Goal: Transaction & Acquisition: Book appointment/travel/reservation

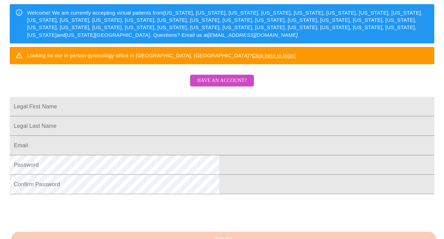
scroll to position [110, 0]
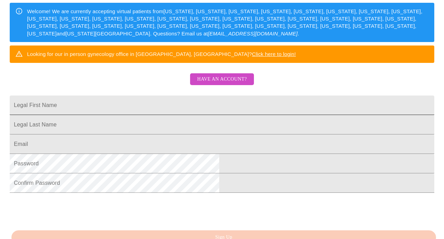
click at [130, 115] on input "Legal First Name" at bounding box center [222, 104] width 424 height 19
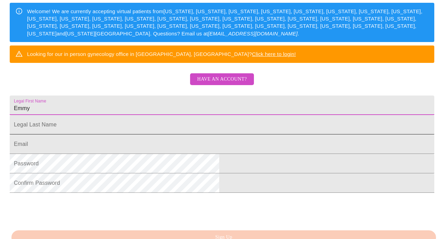
type input "Emmy"
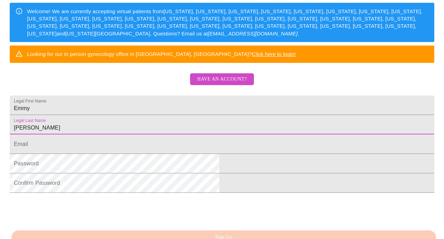
type input "[PERSON_NAME]"
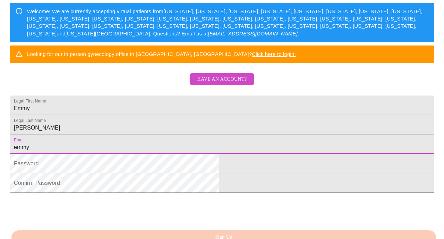
type input "[EMAIL_ADDRESS][DOMAIN_NAME]"
click at [80, 182] on html "MyMenopauseRx Sign Up Welcome! We are currently accepting virtual patients from…" at bounding box center [222, 36] width 444 height 292
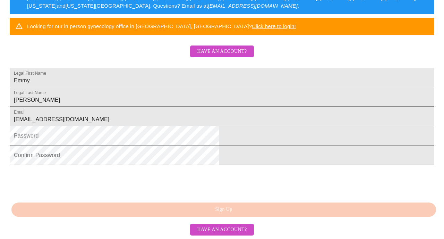
scroll to position [190, 0]
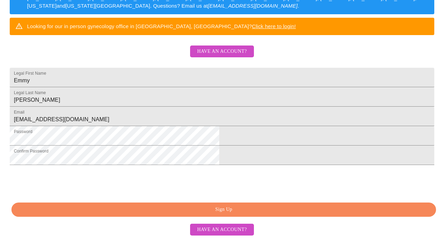
click at [229, 210] on span "Sign Up" at bounding box center [223, 209] width 408 height 9
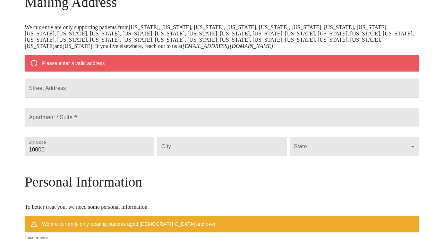
scroll to position [121, 0]
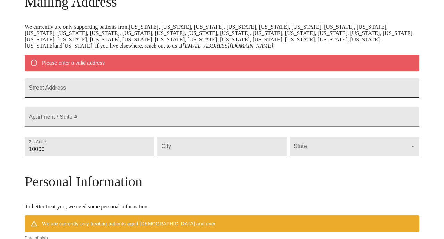
click at [104, 90] on input "Street Address" at bounding box center [222, 87] width 395 height 19
type input "[STREET_ADDRESS]"
type input "60134"
click at [202, 156] on input "Street Address" at bounding box center [222, 145] width 130 height 19
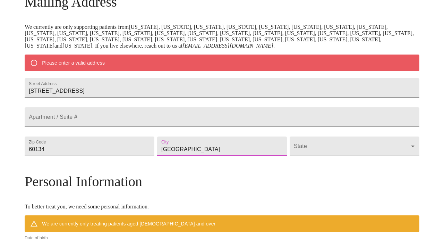
type input "[GEOGRAPHIC_DATA]"
click at [298, 170] on body "MyMenopauseRx Welcome to MyMenopauseRx Since it's your first time here, you'll …" at bounding box center [222, 155] width 438 height 547
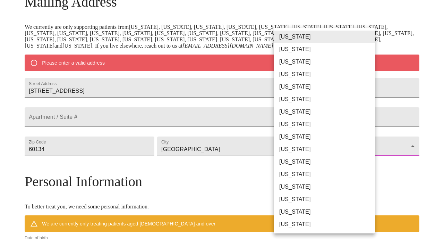
click at [291, 187] on li "[US_STATE]" at bounding box center [324, 186] width 101 height 12
type input "[US_STATE]"
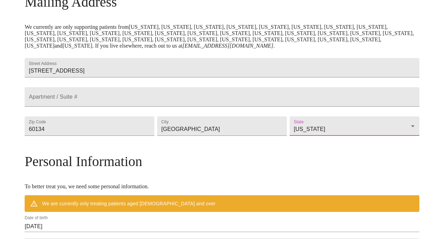
click at [36, 148] on div "MyMenopauseRx Welcome to MyMenopauseRx Since it's your first time here, you'll …" at bounding box center [222, 145] width 395 height 527
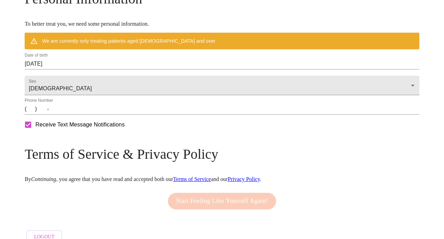
scroll to position [283, 0]
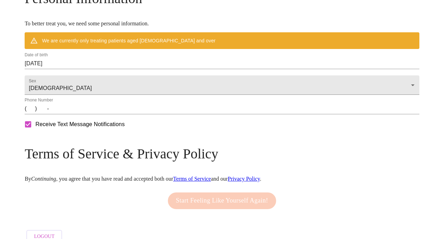
click at [104, 69] on input "[DATE]" at bounding box center [222, 63] width 395 height 11
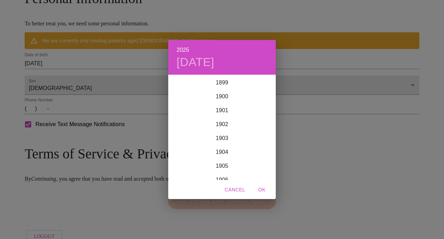
scroll to position [1706, 0]
click at [104, 80] on div "2025 [DATE] 1900 1901 1902 1903 1904 1905 1906 1907 1908 1909 1910 1911 1912 19…" at bounding box center [222, 119] width 444 height 239
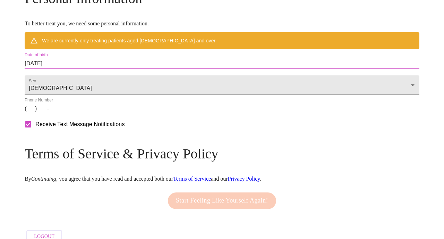
click at [110, 69] on input "[DATE]" at bounding box center [222, 63] width 395 height 11
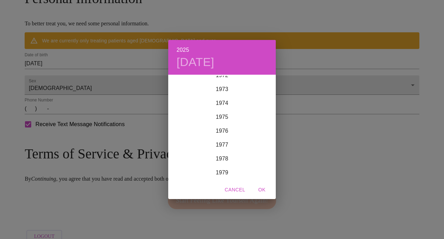
scroll to position [1014, 0]
click at [223, 122] on div "1975" at bounding box center [221, 123] width 107 height 14
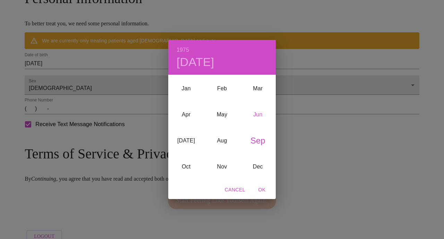
click at [256, 117] on div "Jun" at bounding box center [258, 115] width 36 height 26
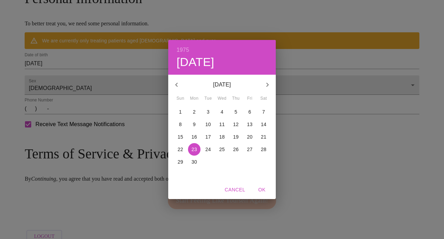
click at [179, 125] on p "8" at bounding box center [180, 124] width 3 height 7
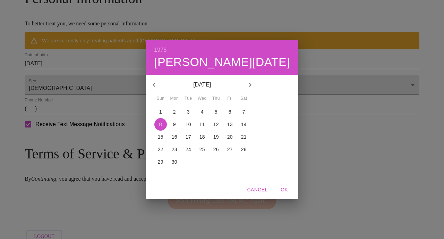
click at [276, 190] on span "OK" at bounding box center [284, 189] width 17 height 9
type input "[DATE]"
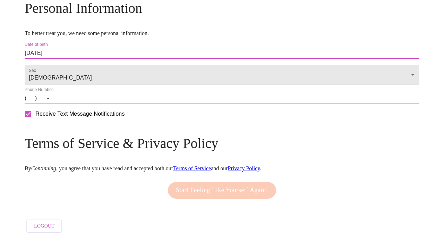
click at [83, 104] on input "(   )    -" at bounding box center [222, 98] width 395 height 11
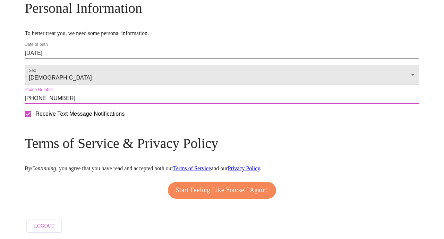
type input "[PHONE_NUMBER]"
click at [212, 196] on span "Start Feeling Like Yourself Again!" at bounding box center [222, 189] width 92 height 11
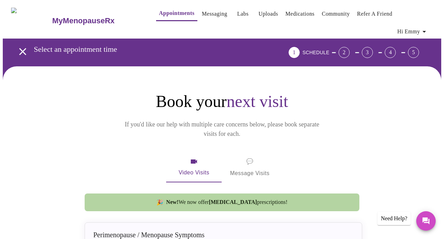
click at [19, 48] on icon "open drawer" at bounding box center [22, 51] width 7 height 7
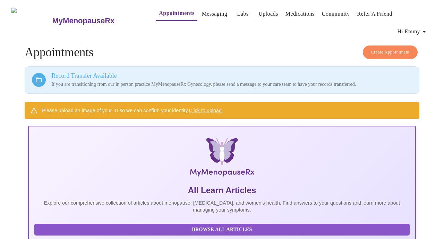
click at [392, 48] on span "Create Appointment" at bounding box center [390, 52] width 39 height 8
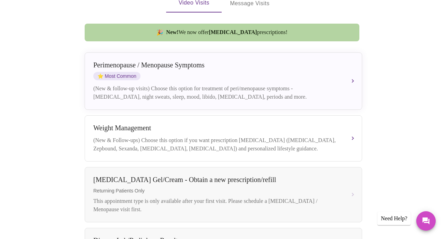
scroll to position [181, 0]
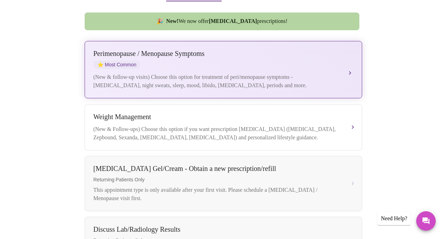
click at [347, 53] on button "[MEDICAL_DATA] / Menopause Symptoms ⭐ Most Common (New & follow-up visits) Choo…" at bounding box center [223, 69] width 277 height 57
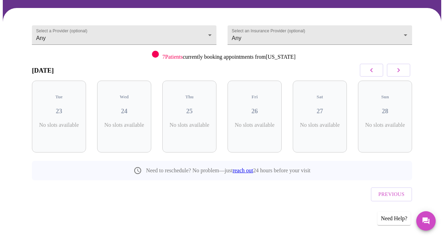
scroll to position [34, 0]
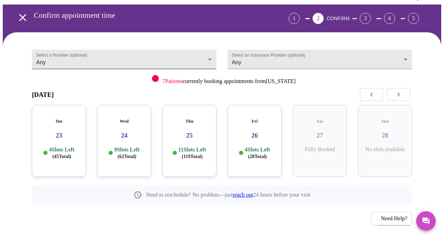
click at [59, 50] on body "MyMenopauseRx Appointments Messaging Labs Uploads Medications Community Refer a…" at bounding box center [222, 114] width 438 height 291
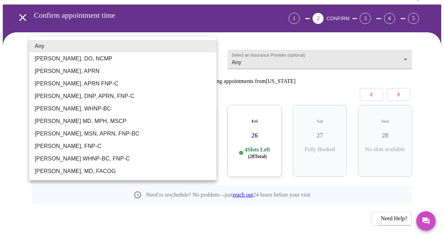
click at [53, 136] on li "[PERSON_NAME], MSN, APRN, FNP-BC" at bounding box center [122, 133] width 187 height 12
type input "[PERSON_NAME], MSN, APRN, FNP-BC"
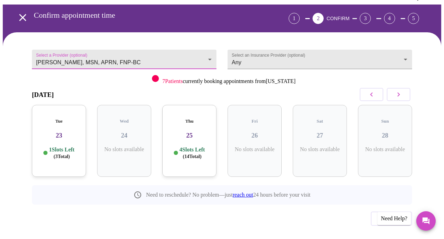
click at [58, 131] on h3 "23" at bounding box center [58, 135] width 43 height 8
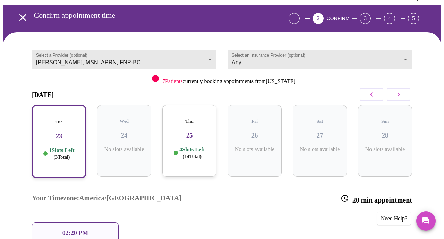
click at [76, 229] on p "02:20 PM" at bounding box center [75, 232] width 26 height 7
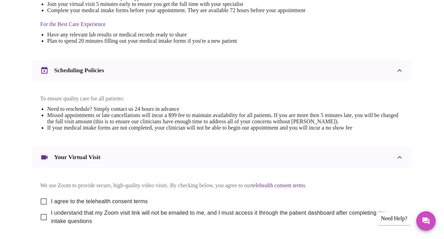
scroll to position [266, 0]
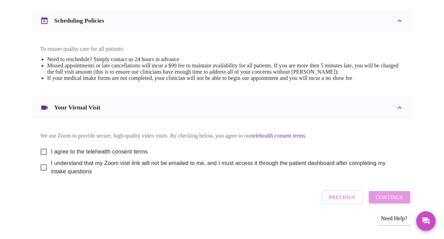
click at [40, 147] on input "I agree to the telehealth consent terms" at bounding box center [43, 151] width 15 height 15
checkbox input "true"
click at [40, 164] on input "I understand that my Zoom visit link will not be emailed to me, and I must acce…" at bounding box center [43, 167] width 15 height 15
checkbox input "true"
click at [386, 196] on span "Continue" at bounding box center [389, 196] width 28 height 9
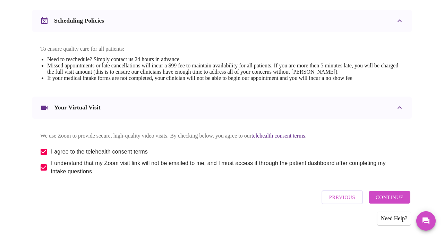
scroll to position [57, 0]
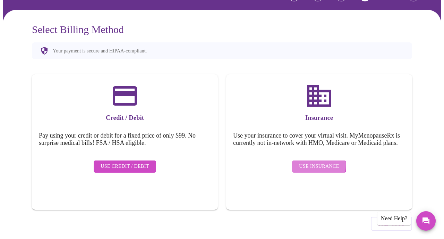
click at [301, 162] on span "Use Insurance" at bounding box center [319, 166] width 40 height 9
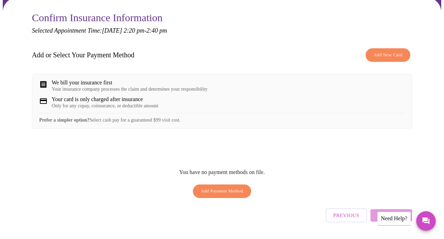
scroll to position [0, 0]
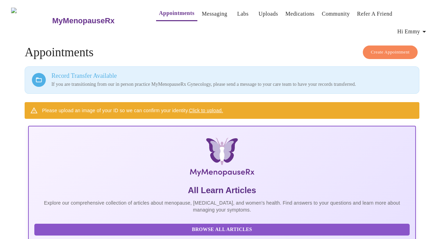
click at [395, 48] on span "Create Appointment" at bounding box center [390, 52] width 39 height 8
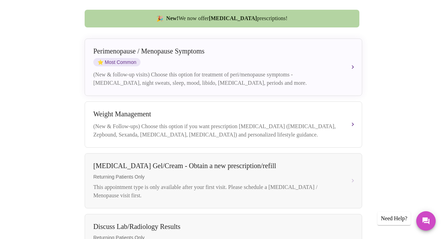
scroll to position [184, 0]
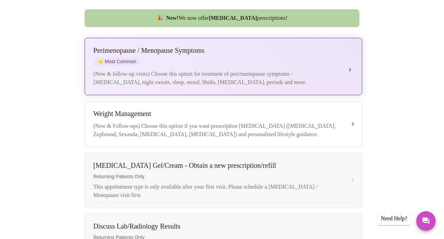
click at [168, 70] on div "(New & follow-up visits) Choose this option for treatment of peri/menopause sym…" at bounding box center [216, 78] width 246 height 17
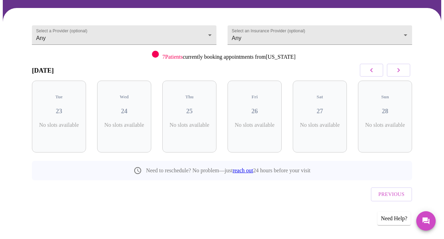
scroll to position [34, 0]
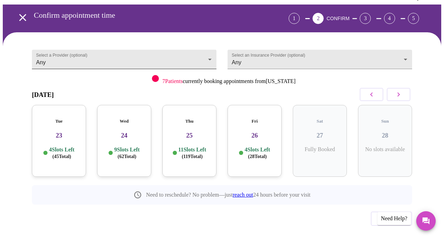
click at [83, 51] on body "MyMenopauseRx Appointments Messaging Labs Uploads Medications Community Refer a…" at bounding box center [222, 114] width 438 height 291
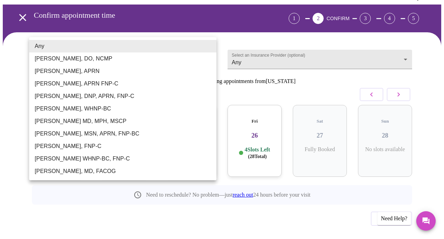
click at [67, 58] on li "[PERSON_NAME], DO, NCMP" at bounding box center [122, 58] width 187 height 12
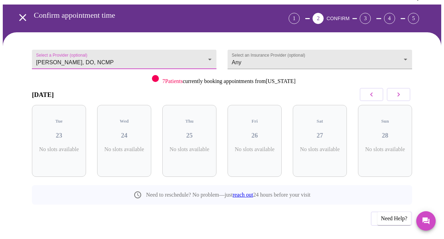
click at [401, 90] on icon "button" at bounding box center [398, 94] width 8 height 8
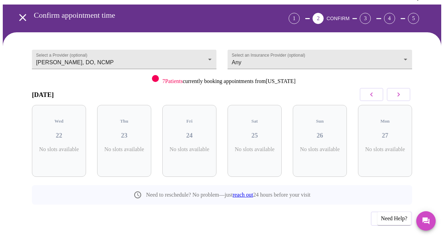
click at [401, 90] on icon "button" at bounding box center [398, 94] width 8 height 8
click at [77, 43] on body "MyMenopauseRx Appointments Messaging Labs Uploads Medications Community Refer a…" at bounding box center [222, 114] width 438 height 291
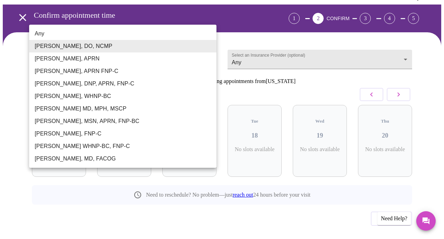
click at [62, 120] on li "[PERSON_NAME], MSN, APRN, FNP-BC" at bounding box center [122, 121] width 187 height 12
type input "[PERSON_NAME], MSN, APRN, FNP-BC"
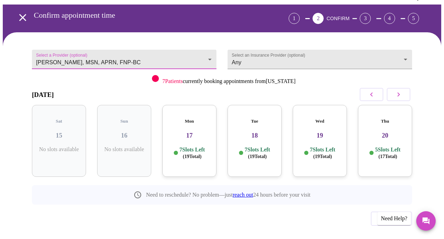
click at [375, 90] on icon "button" at bounding box center [371, 94] width 8 height 8
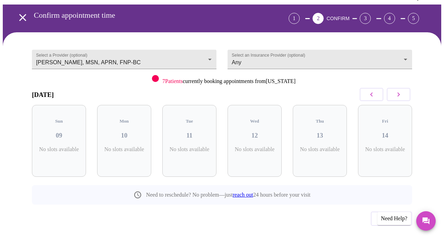
click at [375, 90] on icon "button" at bounding box center [371, 94] width 8 height 8
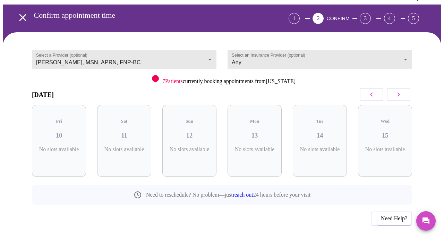
click at [375, 90] on icon "button" at bounding box center [371, 94] width 8 height 8
click at [400, 92] on icon "button" at bounding box center [398, 94] width 2 height 4
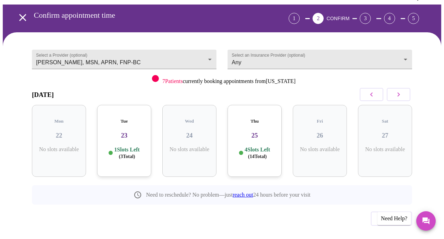
click at [123, 146] on p "1 Slots Left ( 3 Total)" at bounding box center [126, 153] width 25 height 14
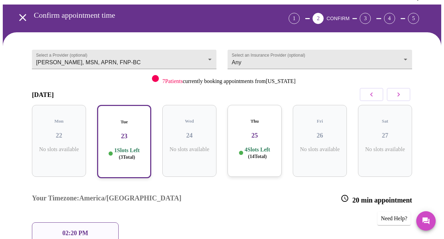
click at [71, 229] on p "02:20 PM" at bounding box center [75, 232] width 26 height 7
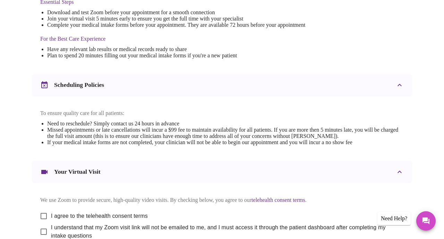
scroll to position [266, 0]
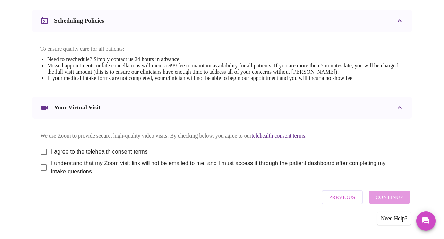
click at [40, 148] on input "I agree to the telehealth consent terms" at bounding box center [43, 151] width 15 height 15
checkbox input "true"
click at [41, 166] on input "I understand that my Zoom visit link will not be emailed to me, and I must acce…" at bounding box center [43, 167] width 15 height 15
checkbox input "true"
click at [24, 86] on div "[DATE] 2:20 pm - 2:40 pm We're excited to help you feel better! Join over 3,000…" at bounding box center [222, 19] width 397 height 410
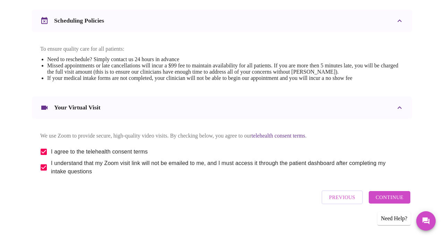
click at [386, 197] on span "Continue" at bounding box center [389, 196] width 28 height 9
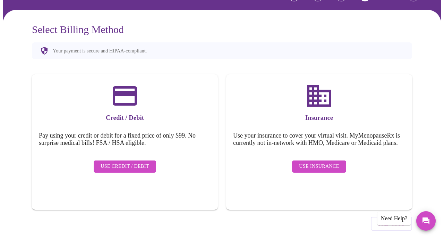
click at [326, 162] on span "Use Insurance" at bounding box center [319, 166] width 40 height 9
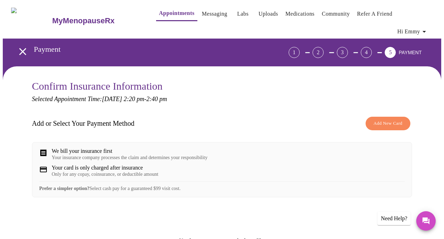
click at [379, 119] on span "Add New Card" at bounding box center [387, 123] width 29 height 8
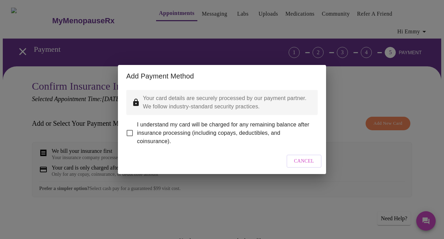
click at [129, 129] on input "I understand my card will be charged for any remaining balance after insurance …" at bounding box center [129, 133] width 15 height 15
checkbox input "true"
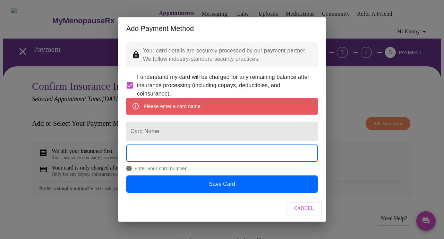
click at [146, 134] on input "Card Name" at bounding box center [221, 130] width 191 height 19
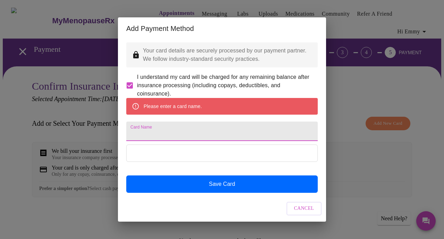
click at [153, 137] on input "Card Name" at bounding box center [221, 130] width 191 height 19
click at [146, 136] on input "Card Name" at bounding box center [221, 130] width 191 height 19
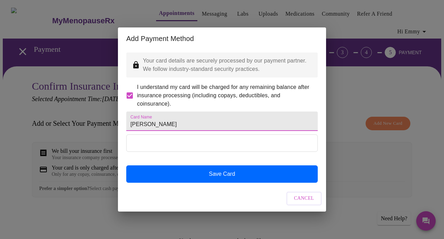
type input "[PERSON_NAME]"
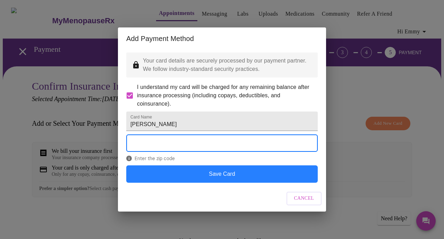
click at [217, 182] on button "Save Card" at bounding box center [221, 173] width 191 height 17
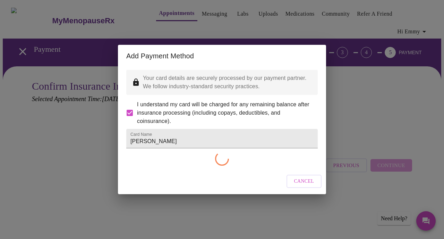
checkbox input "false"
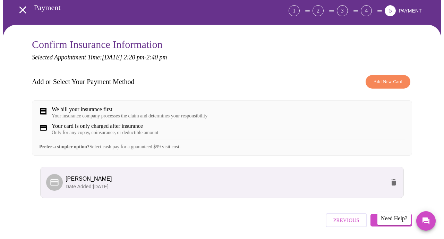
scroll to position [42, 0]
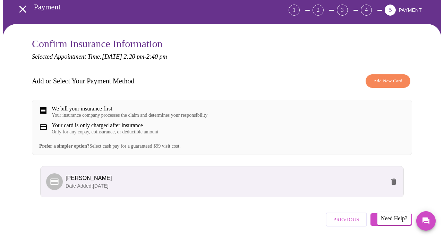
click at [383, 189] on li "[PERSON_NAME] Date Added: [DATE]" at bounding box center [221, 181] width 363 height 31
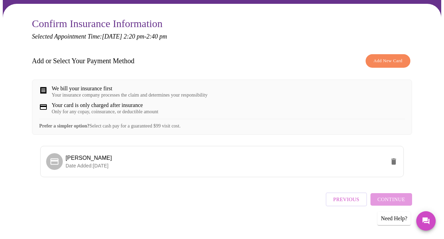
click at [386, 197] on div "Previous Continue" at bounding box center [369, 197] width 86 height 24
click at [66, 155] on span "[PERSON_NAME]" at bounding box center [89, 158] width 46 height 6
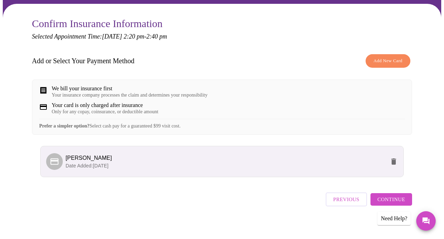
click at [396, 198] on span "Continue" at bounding box center [391, 198] width 28 height 9
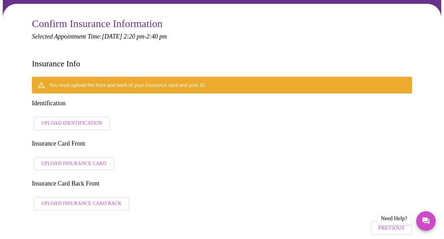
click at [59, 119] on span "Upload Identification" at bounding box center [71, 123] width 61 height 9
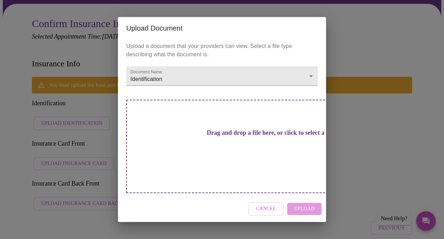
click at [231, 152] on div "Drag and drop a file here, or click to select a file" at bounding box center [270, 145] width 288 height 93
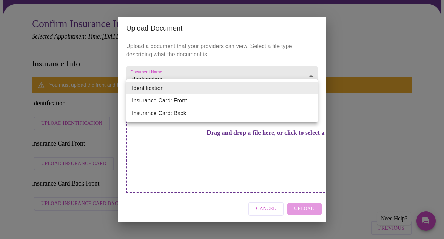
click at [47, 187] on div at bounding box center [222, 119] width 444 height 239
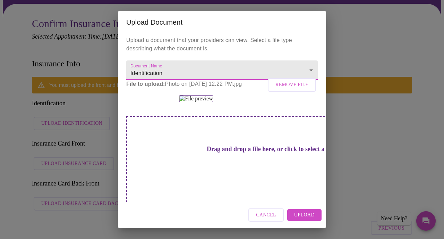
click at [305, 216] on span "Upload" at bounding box center [304, 214] width 20 height 9
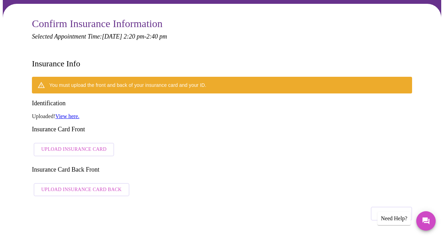
click at [59, 145] on span "Upload Insurance Card" at bounding box center [73, 149] width 65 height 9
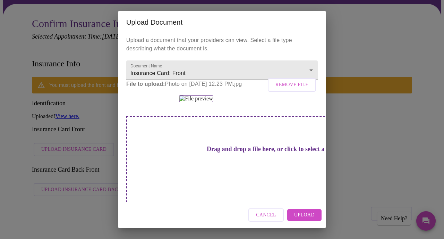
click at [298, 214] on span "Upload" at bounding box center [304, 214] width 20 height 9
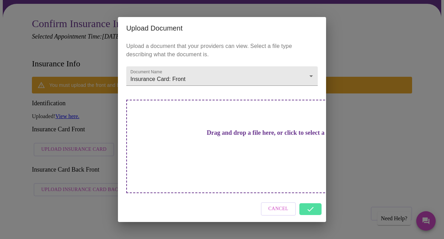
click at [82, 179] on div "Upload Document Upload a document that your providers can view. Select a file t…" at bounding box center [222, 119] width 444 height 239
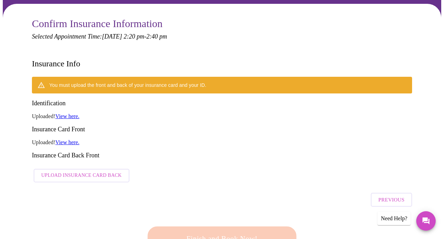
click at [75, 171] on span "Upload Insurance Card Back" at bounding box center [81, 175] width 80 height 9
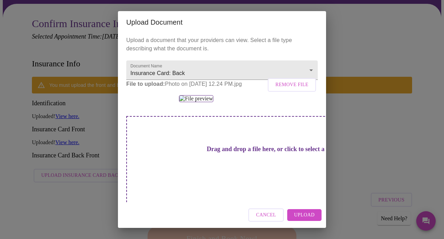
click at [301, 215] on span "Upload" at bounding box center [304, 214] width 20 height 9
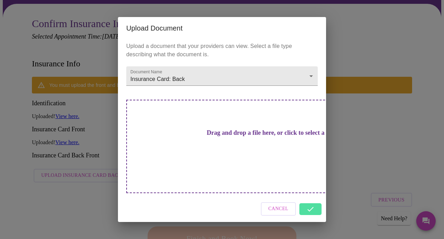
click at [311, 196] on div "Cancel" at bounding box center [222, 209] width 208 height 26
click at [343, 139] on div "Upload Document Upload a document that your providers can view. Select a file t…" at bounding box center [222, 119] width 444 height 239
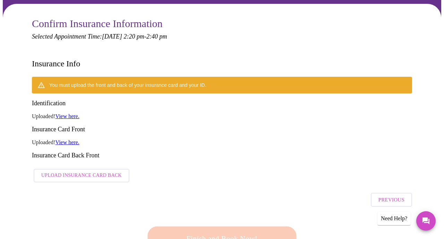
click at [197, 152] on h3 "Insurance Card Back Front" at bounding box center [222, 155] width 380 height 7
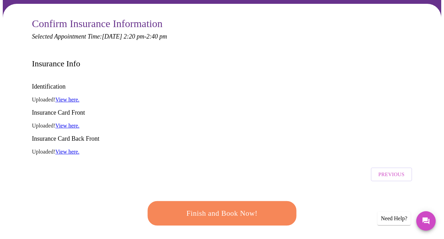
click at [73, 160] on div "Previous" at bounding box center [222, 172] width 380 height 24
click at [224, 207] on span "Finish and Book Now!" at bounding box center [222, 213] width 128 height 13
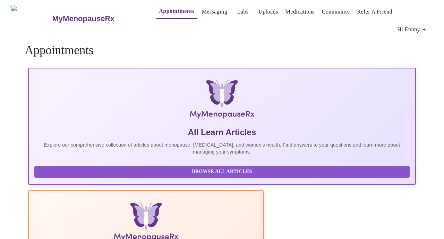
scroll to position [62, 0]
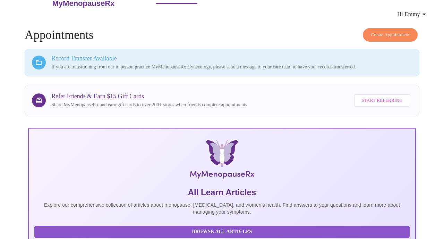
scroll to position [0, 0]
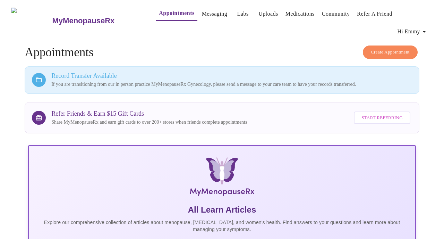
click at [202, 17] on link "Messaging" at bounding box center [214, 14] width 25 height 10
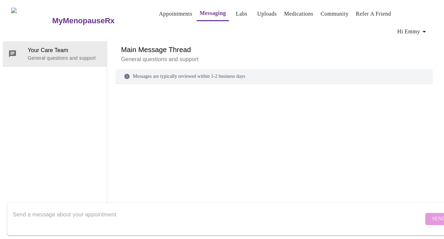
click at [260, 15] on link "Uploads" at bounding box center [267, 14] width 20 height 10
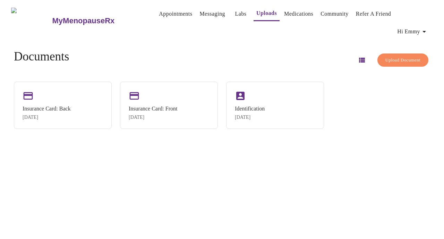
click at [160, 15] on link "Appointments" at bounding box center [175, 14] width 33 height 10
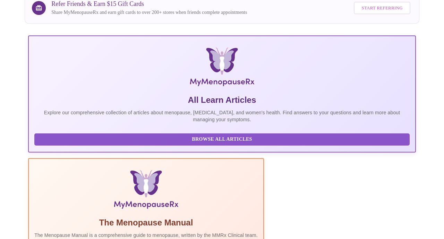
scroll to position [177, 0]
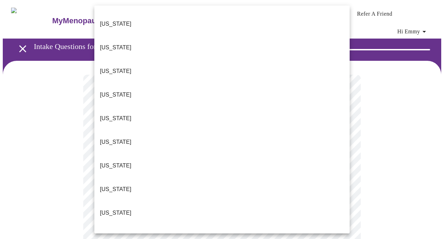
scroll to position [79, 0]
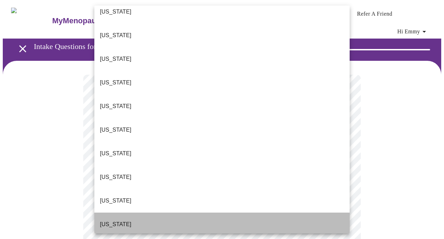
click at [111, 220] on p "[US_STATE]" at bounding box center [116, 224] width 32 height 8
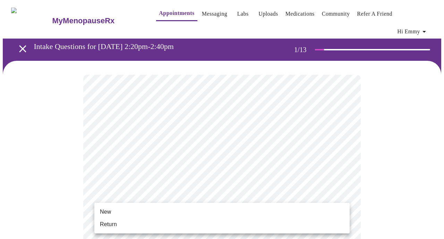
click at [115, 222] on span "Return" at bounding box center [108, 224] width 17 height 8
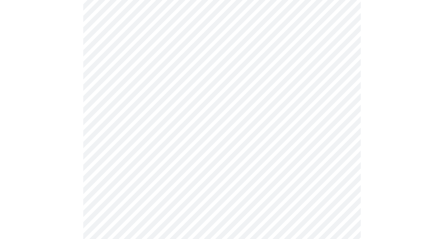
scroll to position [357, 0]
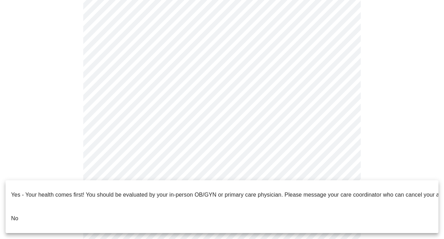
click at [41, 206] on li "No" at bounding box center [222, 218] width 433 height 24
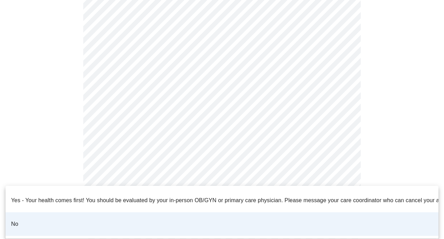
click at [35, 124] on div at bounding box center [222, 119] width 444 height 239
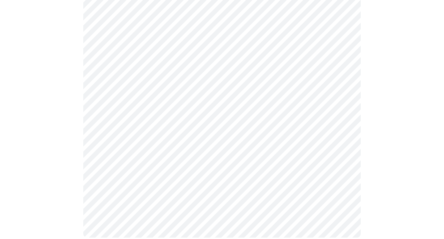
scroll to position [0, 0]
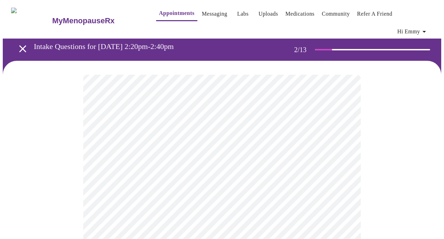
click at [155, 146] on body "MyMenopauseRx Appointments Messaging Labs Uploads Medications Community Refer a…" at bounding box center [222, 216] width 438 height 426
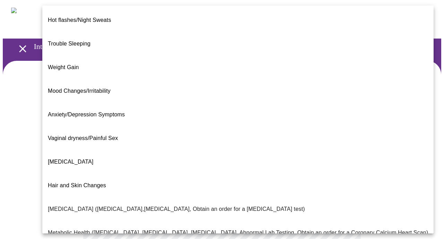
click at [63, 158] on span "[MEDICAL_DATA]" at bounding box center [70, 161] width 45 height 6
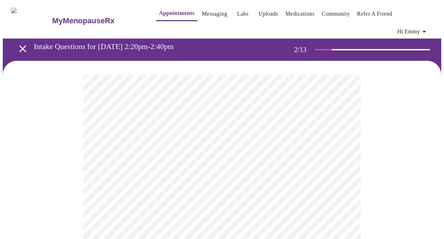
click at [59, 172] on div at bounding box center [222, 243] width 438 height 364
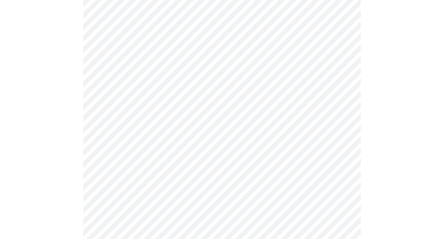
scroll to position [111, 0]
click at [158, 103] on body "MyMenopauseRx Appointments Messaging Labs Uploads Medications Community Refer a…" at bounding box center [222, 103] width 438 height 422
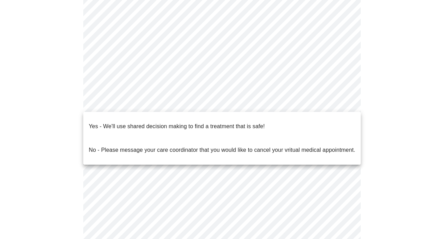
click at [129, 123] on p "Yes - We'll use shared decision making to find a treatment that is safe!" at bounding box center [177, 126] width 176 height 8
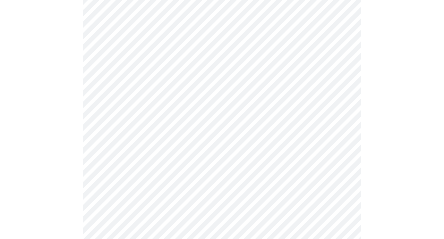
click at [78, 143] on div at bounding box center [222, 130] width 438 height 360
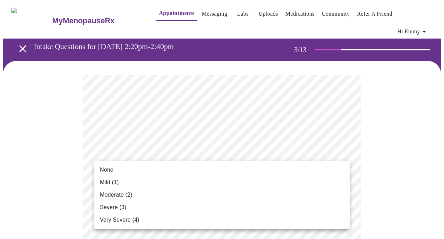
click at [109, 168] on span "None" at bounding box center [107, 169] width 14 height 8
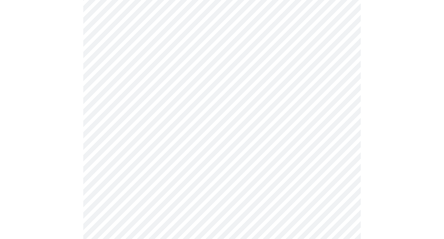
scroll to position [155, 0]
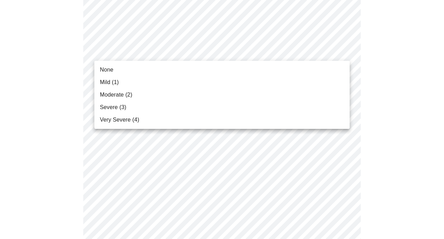
click at [107, 68] on span "None" at bounding box center [107, 70] width 14 height 8
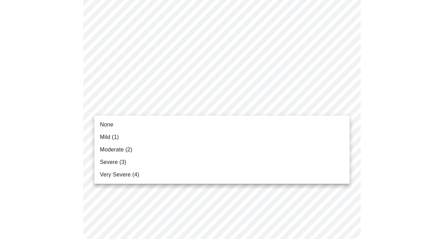
click at [110, 138] on span "Mild (1)" at bounding box center [109, 137] width 19 height 8
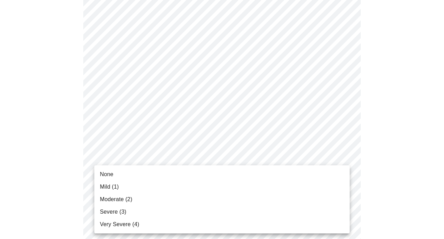
click at [107, 175] on span "None" at bounding box center [107, 174] width 14 height 8
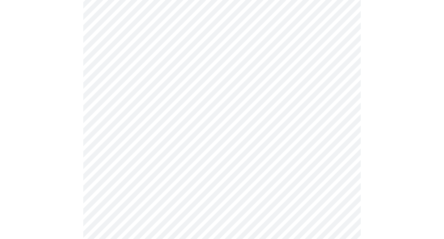
scroll to position [267, 0]
click at [114, 94] on body "MyMenopauseRx Appointments Messaging Labs Uploads Medications Community Refer a…" at bounding box center [222, 181] width 438 height 893
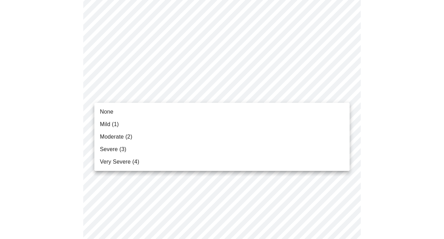
click at [107, 112] on span "None" at bounding box center [107, 111] width 14 height 8
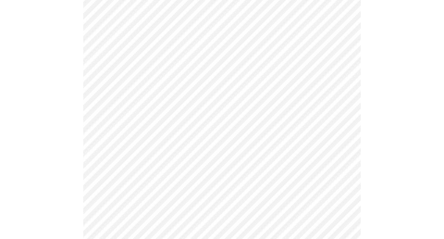
click at [109, 140] on body "MyMenopauseRx Appointments Messaging Labs Uploads Medications Community Refer a…" at bounding box center [222, 176] width 438 height 883
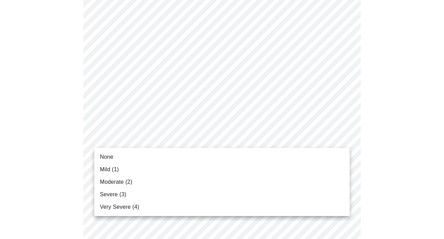
click at [106, 157] on span "None" at bounding box center [107, 157] width 14 height 8
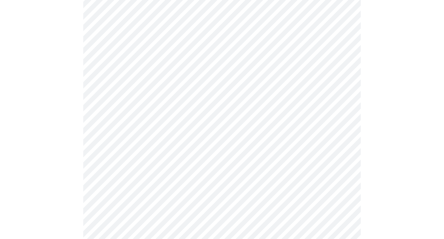
click at [79, 163] on div at bounding box center [222, 201] width 438 height 816
click at [118, 78] on body "MyMenopauseRx Appointments Messaging Labs Uploads Medications Community Refer a…" at bounding box center [222, 56] width 438 height 874
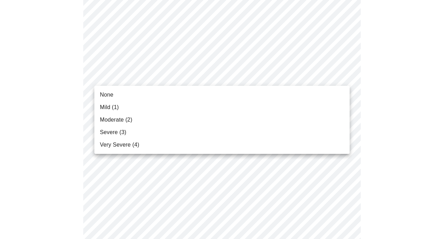
click at [113, 133] on span "Severe (3)" at bounding box center [113, 132] width 26 height 8
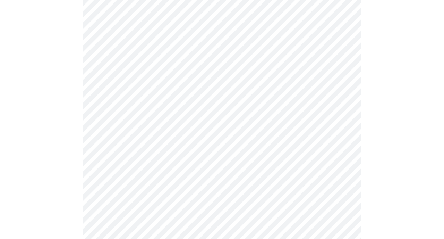
click at [73, 72] on div at bounding box center [222, 80] width 438 height 806
click at [116, 118] on body "MyMenopauseRx Appointments Messaging Labs Uploads Medications Community Refer a…" at bounding box center [222, 40] width 438 height 864
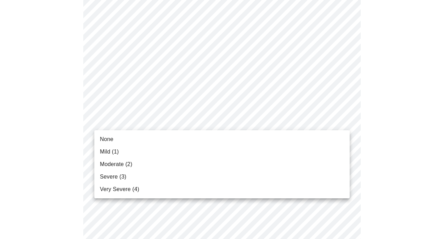
click at [111, 190] on span "Very Severe (4)" at bounding box center [119, 189] width 39 height 8
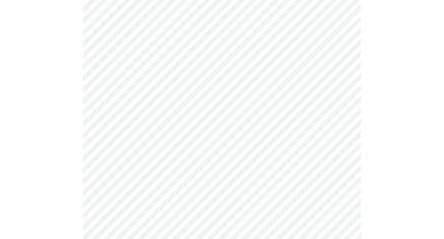
scroll to position [153, 0]
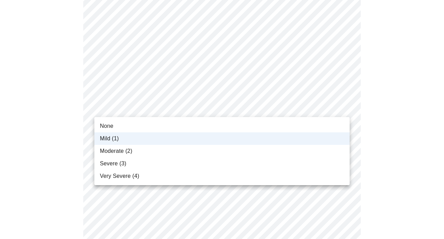
click at [111, 126] on span "None" at bounding box center [107, 126] width 14 height 8
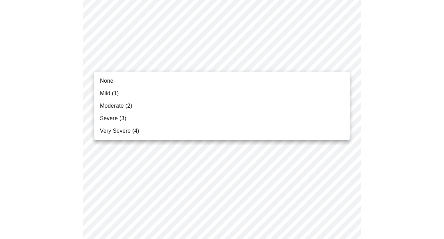
click at [108, 95] on span "Mild (1)" at bounding box center [109, 93] width 19 height 8
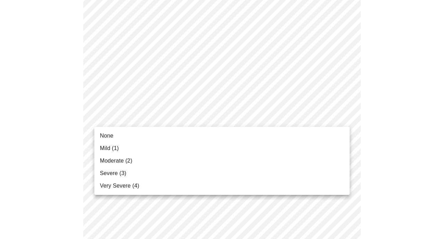
click at [112, 162] on span "Moderate (2)" at bounding box center [116, 160] width 32 height 8
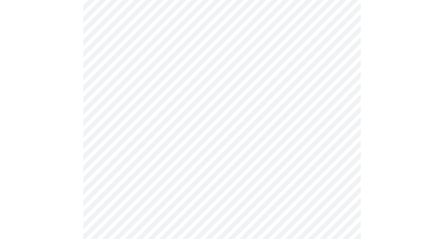
scroll to position [587, 0]
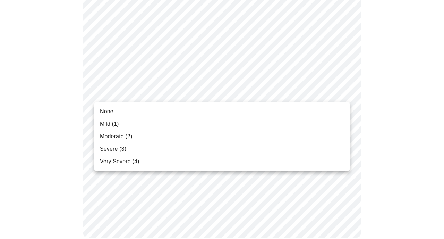
click at [113, 149] on span "Severe (3)" at bounding box center [113, 149] width 26 height 8
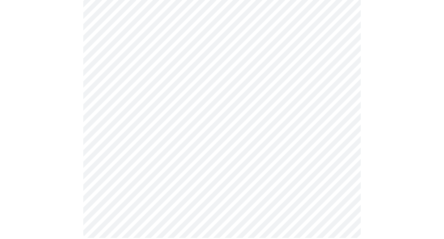
scroll to position [0, 0]
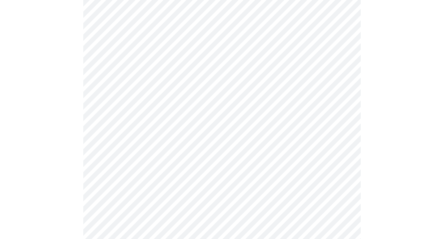
scroll to position [178, 0]
click at [67, 124] on div at bounding box center [222, 201] width 438 height 636
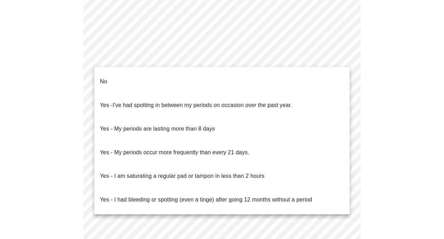
click at [111, 76] on li "No" at bounding box center [221, 82] width 255 height 24
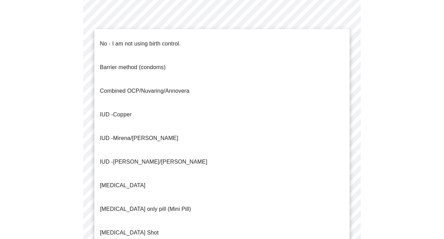
click at [117, 41] on p "No - I am not using birth control." at bounding box center [140, 44] width 81 height 8
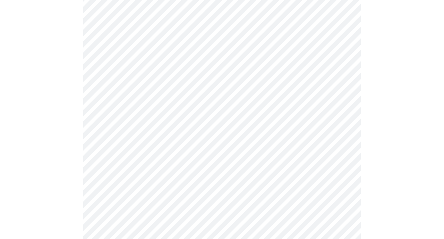
click at [74, 127] on div at bounding box center [222, 9] width 438 height 628
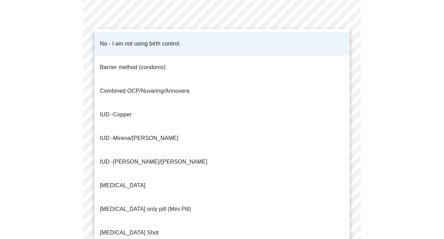
click at [66, 199] on div at bounding box center [222, 119] width 444 height 239
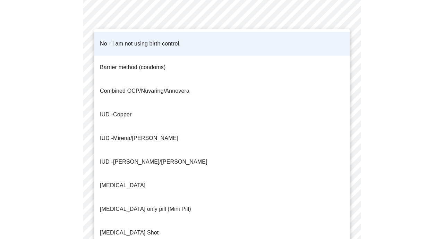
click at [70, 199] on div at bounding box center [222, 119] width 444 height 239
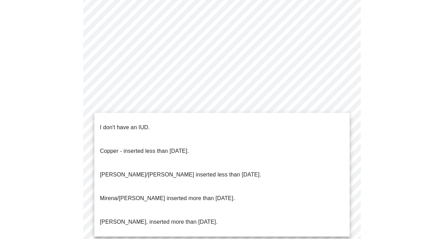
click at [106, 123] on p "I don't have an IUD." at bounding box center [125, 127] width 50 height 8
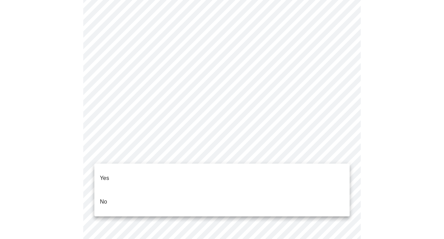
click at [107, 174] on p "Yes" at bounding box center [104, 178] width 9 height 8
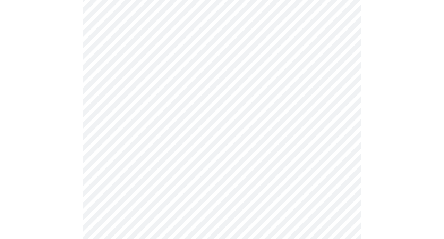
scroll to position [114, 0]
click at [152, 68] on body "MyMenopauseRx Appointments Messaging Labs Uploads Medications Community Refer a…" at bounding box center [222, 174] width 438 height 571
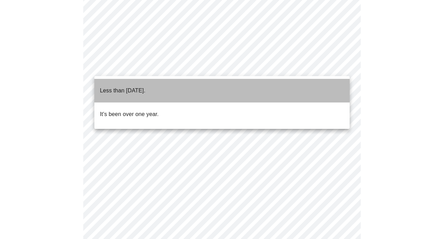
click at [129, 86] on p "Less than [DATE]." at bounding box center [122, 90] width 45 height 8
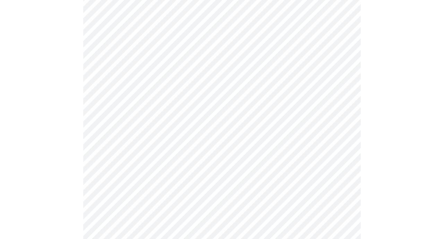
click at [121, 127] on body "MyMenopauseRx Appointments Messaging Labs Uploads Medications Community Refer a…" at bounding box center [222, 172] width 438 height 567
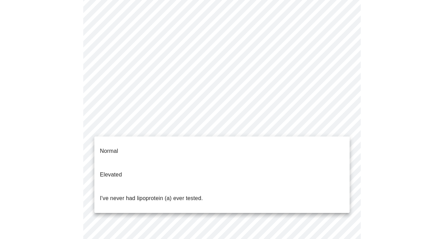
click at [113, 194] on p "I've never had lipoprotein (a) ever tested." at bounding box center [151, 198] width 103 height 8
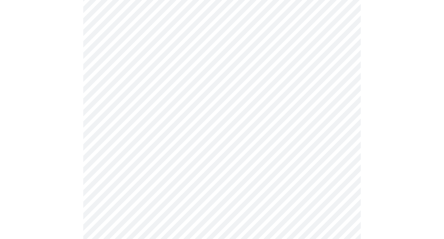
click at [60, 177] on div at bounding box center [222, 199] width 438 height 505
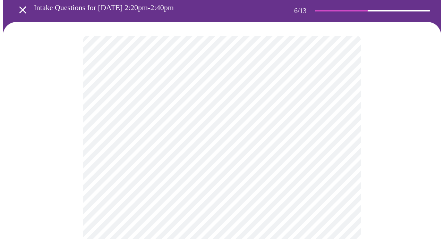
scroll to position [47, 0]
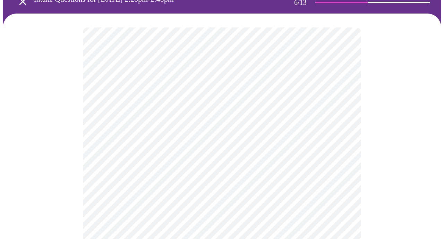
click at [117, 154] on body "MyMenopauseRx Appointments Messaging Labs Uploads Medications Community Refer a…" at bounding box center [222, 146] width 438 height 380
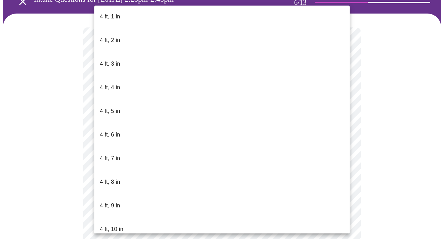
scroll to position [311, 0]
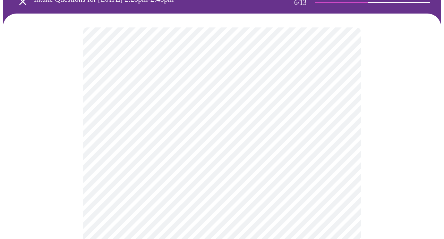
click at [69, 157] on div at bounding box center [222, 173] width 438 height 318
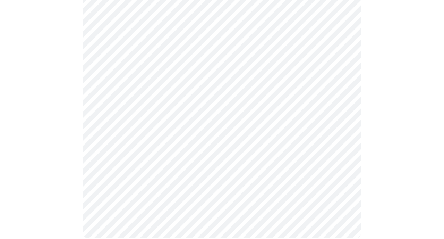
scroll to position [0, 0]
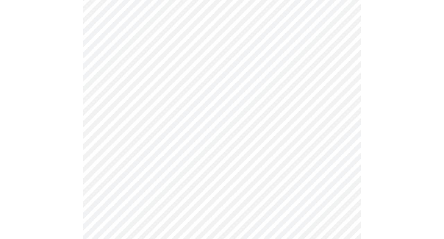
scroll to position [1750, 0]
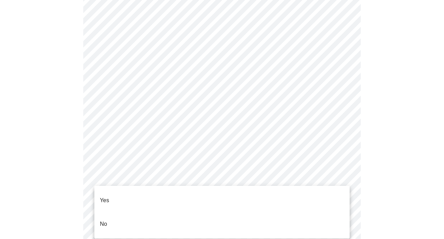
click at [104, 219] on p "No" at bounding box center [103, 223] width 7 height 8
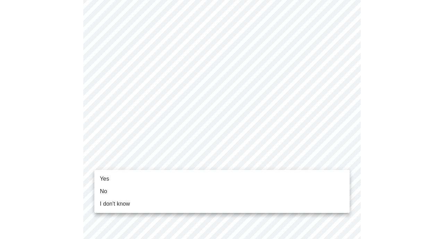
click at [110, 176] on li "Yes" at bounding box center [221, 178] width 255 height 12
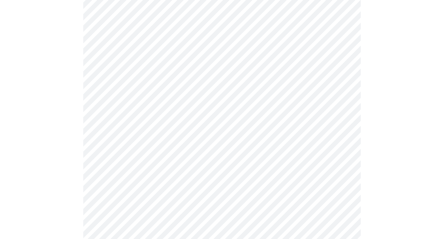
scroll to position [118, 0]
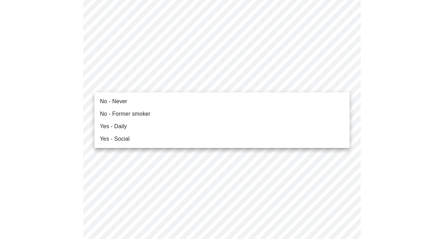
click at [122, 101] on span "No - Never" at bounding box center [113, 101] width 27 height 8
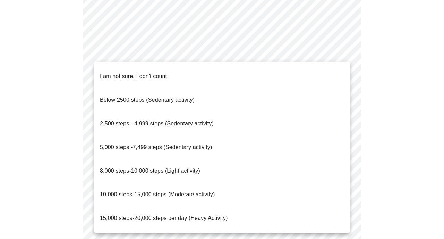
click at [119, 137] on span "5,000 steps -7,499 steps (Sedentary activity)" at bounding box center [156, 146] width 112 height 19
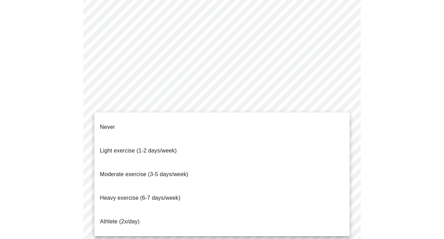
click at [113, 124] on span "Never" at bounding box center [107, 127] width 15 height 6
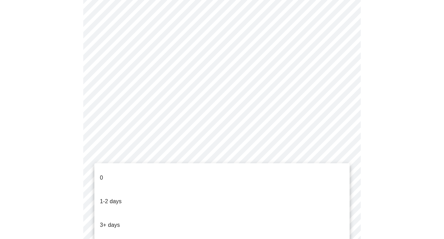
click at [106, 172] on li "0" at bounding box center [221, 178] width 255 height 24
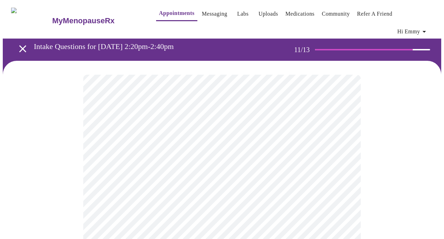
click at [58, 153] on div at bounding box center [222, 159] width 438 height 196
click at [265, 140] on body "MyMenopauseRx Appointments Messaging Labs Uploads Medications Community Refer a…" at bounding box center [222, 123] width 438 height 240
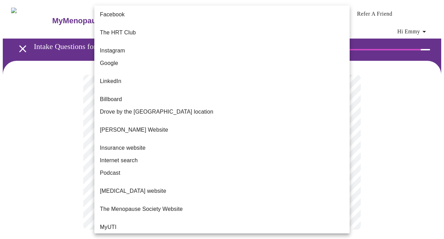
scroll to position [65, 0]
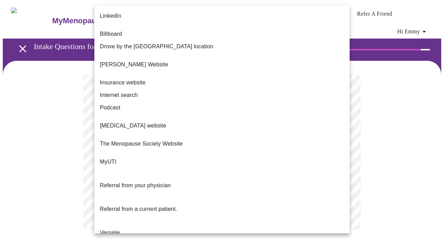
click at [133, 199] on span "Referral from a current patient." at bounding box center [138, 208] width 77 height 19
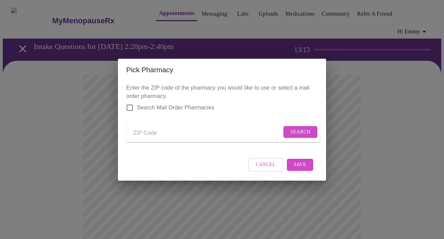
click at [140, 131] on input "Send a message to your care team" at bounding box center [207, 133] width 148 height 11
click at [283, 131] on button "Search" at bounding box center [300, 132] width 34 height 12
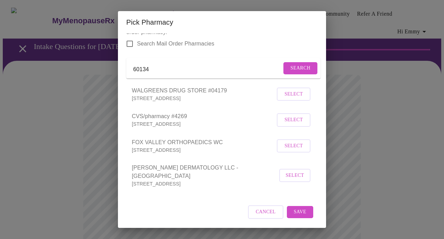
scroll to position [0, 0]
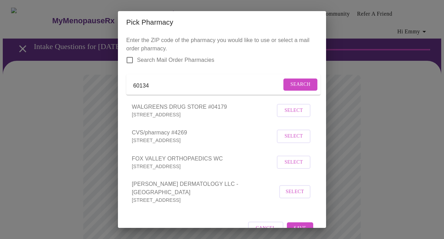
click at [155, 91] on input "60134" at bounding box center [207, 85] width 148 height 11
click at [298, 87] on span "Search" at bounding box center [300, 84] width 20 height 9
click at [241, 91] on input "[GEOGRAPHIC_DATA], [GEOGRAPHIC_DATA]" at bounding box center [207, 85] width 148 height 11
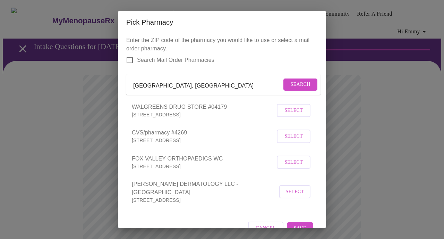
click at [241, 91] on input "[GEOGRAPHIC_DATA], [GEOGRAPHIC_DATA]" at bounding box center [207, 85] width 148 height 11
type input "b"
type input "60510"
click at [294, 86] on span "Search" at bounding box center [300, 84] width 20 height 9
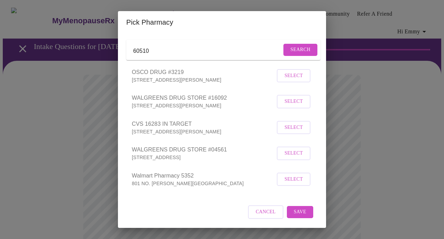
scroll to position [44, 0]
click at [293, 153] on span "Select" at bounding box center [293, 153] width 18 height 9
click at [300, 212] on span "Save" at bounding box center [300, 212] width 12 height 9
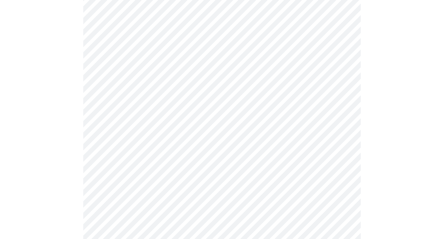
scroll to position [158, 0]
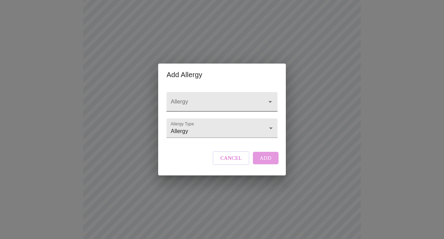
click at [193, 98] on input "Allergy" at bounding box center [211, 104] width 85 height 13
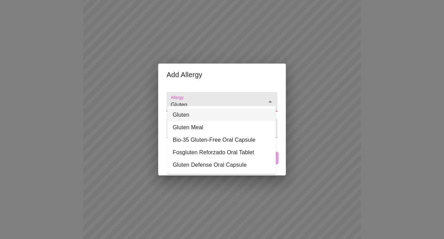
click at [185, 115] on li "Gluten" at bounding box center [221, 115] width 109 height 12
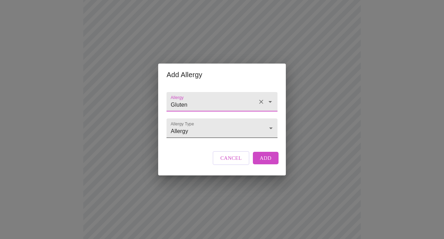
type input "Gluten"
click at [197, 129] on body "MyMenopauseRx Appointments Messaging Labs Uploads Medications Community Refer a…" at bounding box center [222, 109] width 438 height 531
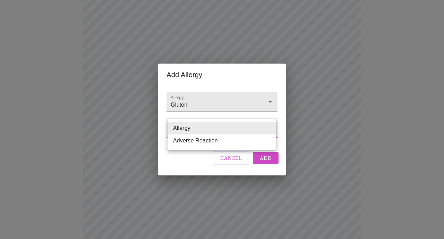
click at [194, 142] on li "Adverse Reaction" at bounding box center [221, 140] width 109 height 12
type input "Adverse Reaction"
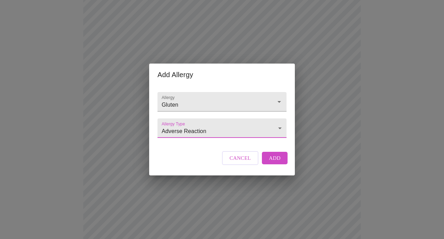
click at [273, 162] on span "Add" at bounding box center [275, 157] width 12 height 9
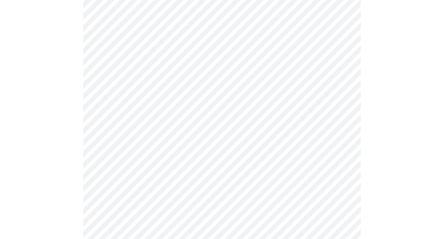
scroll to position [269, 0]
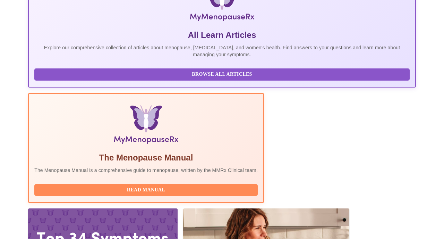
scroll to position [177, 0]
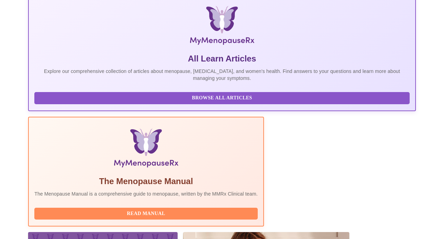
scroll to position [177, 0]
